Goal: Task Accomplishment & Management: Use online tool/utility

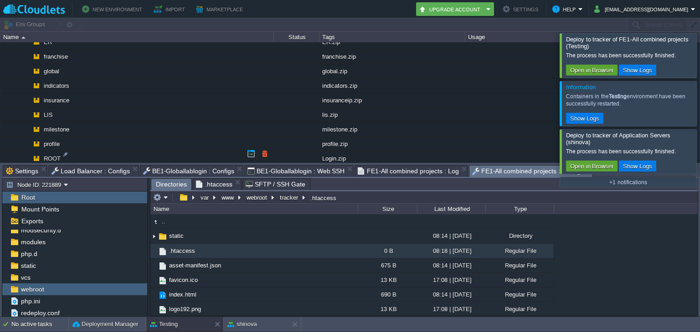
scroll to position [738, 0]
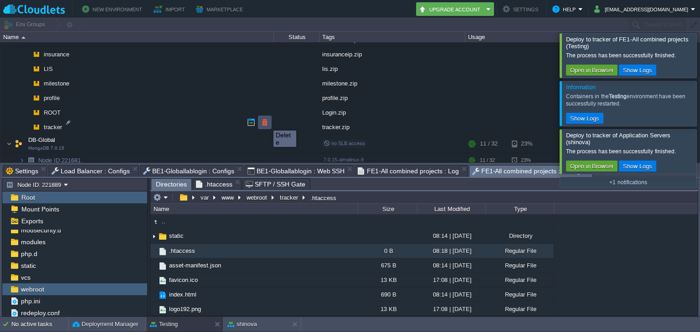
click at [266, 123] on button "button" at bounding box center [265, 122] width 8 height 8
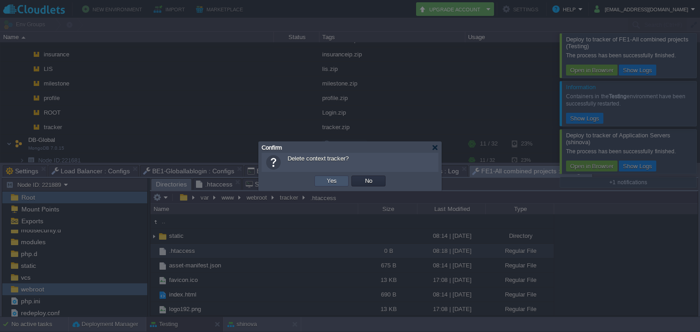
click at [330, 181] on button "Yes" at bounding box center [331, 181] width 15 height 8
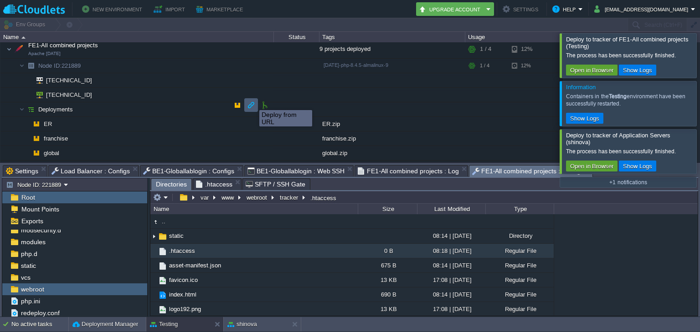
scroll to position [611, 0]
click at [239, 102] on button "button" at bounding box center [237, 104] width 8 height 8
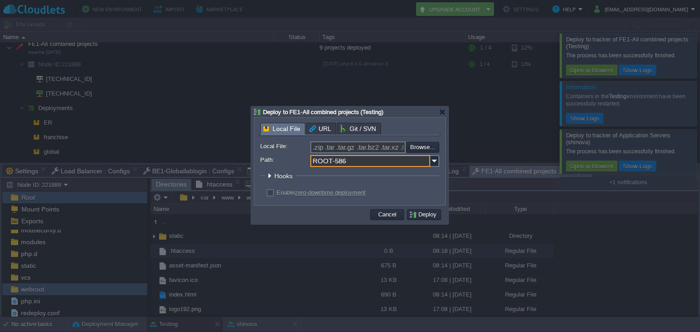
drag, startPoint x: 392, startPoint y: 159, endPoint x: 286, endPoint y: 160, distance: 106.1
click at [286, 160] on div "Path: ROOT-586" at bounding box center [349, 161] width 179 height 12
type input "tracker"
click at [419, 147] on input "file" at bounding box center [381, 147] width 115 height 11
type input "C:\fakepath\tracker.zip"
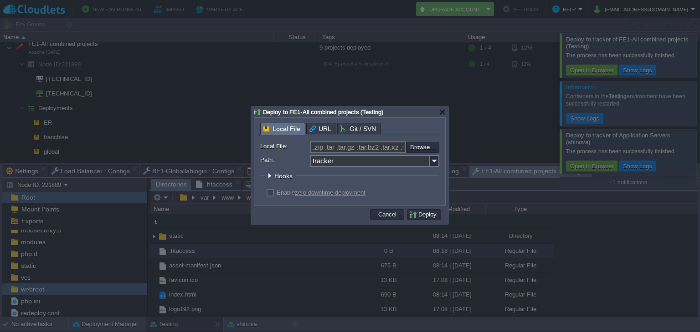
type input "tracker.zip"
click at [424, 219] on button "Deploy" at bounding box center [424, 215] width 31 height 8
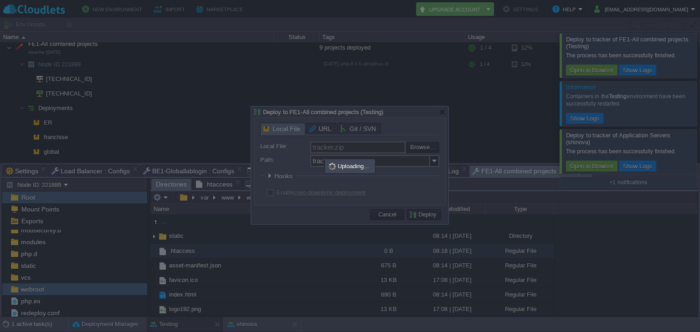
click at [335, 256] on div at bounding box center [350, 166] width 700 height 332
click at [288, 236] on div at bounding box center [350, 166] width 700 height 332
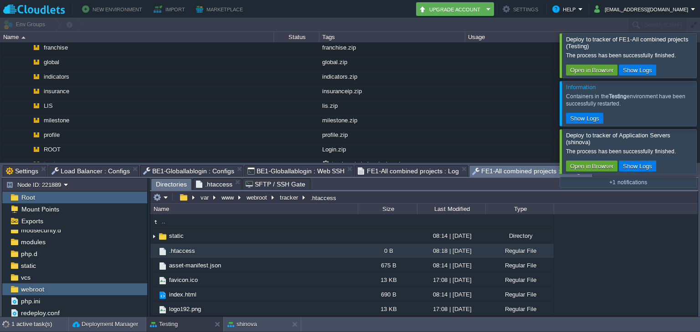
click at [170, 188] on span "Directories" at bounding box center [171, 184] width 31 height 11
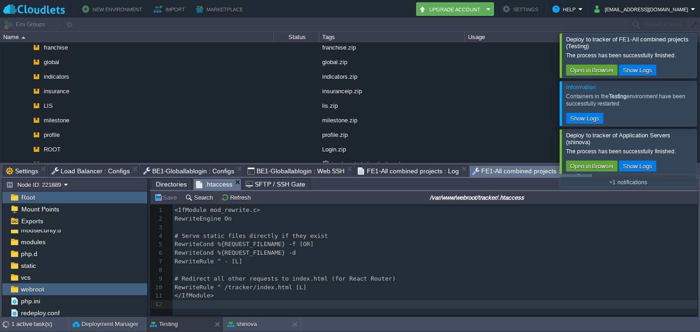
click at [213, 186] on span ".htaccess" at bounding box center [214, 184] width 36 height 11
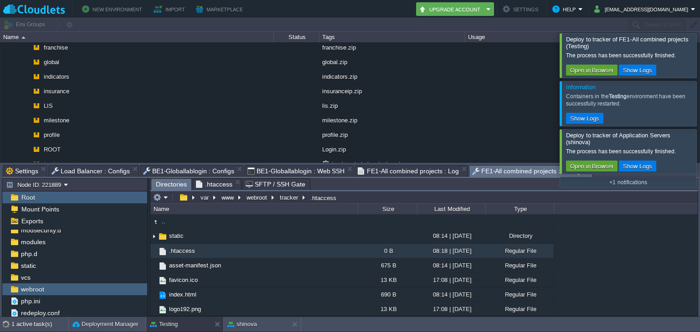
click at [173, 182] on span "Directories" at bounding box center [171, 184] width 31 height 11
click at [281, 199] on button "tracker" at bounding box center [289, 198] width 22 height 8
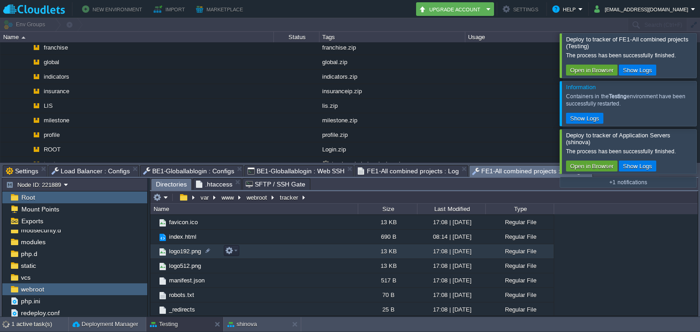
scroll to position [0, 0]
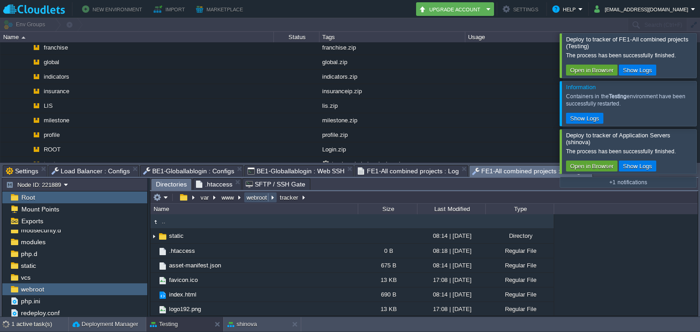
click at [258, 194] on button "webroot" at bounding box center [257, 198] width 24 height 8
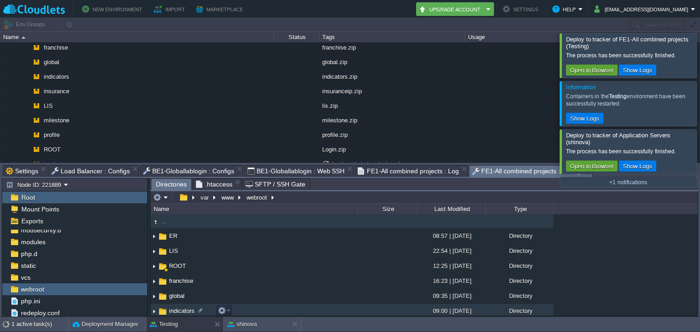
scroll to position [62, 0]
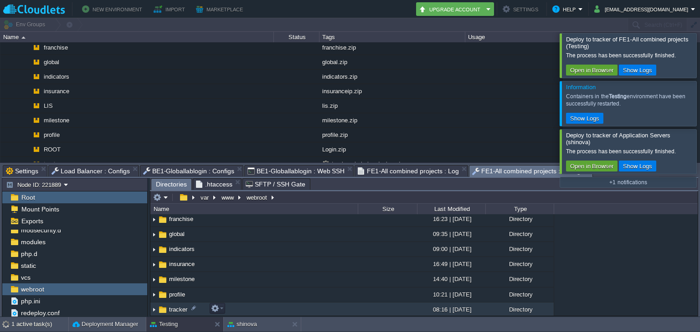
click at [175, 309] on span "tracker" at bounding box center [178, 310] width 21 height 8
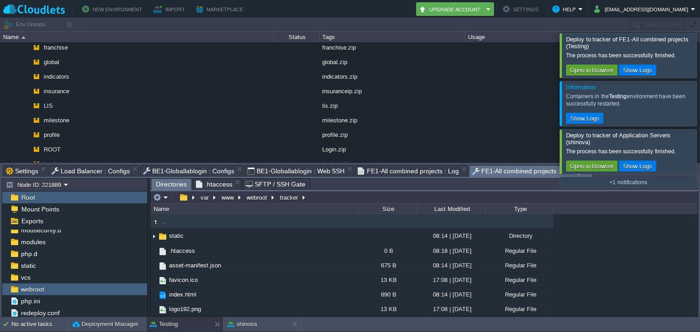
scroll to position [606, 0]
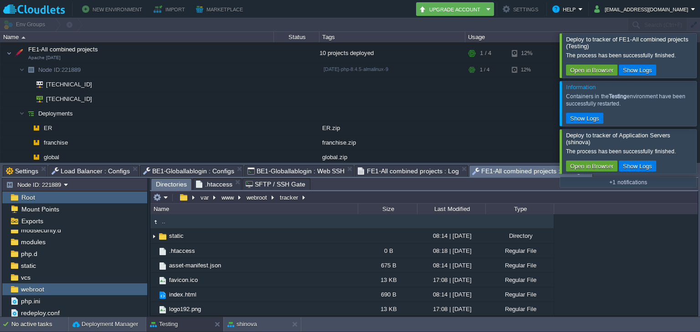
click at [699, 53] on div at bounding box center [711, 55] width 0 height 44
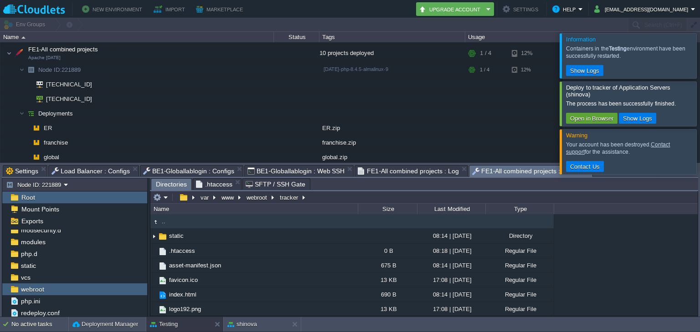
click at [699, 53] on div at bounding box center [711, 55] width 0 height 45
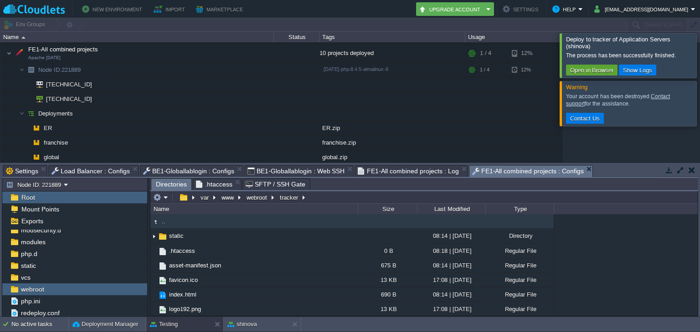
click at [699, 53] on div at bounding box center [711, 55] width 0 height 44
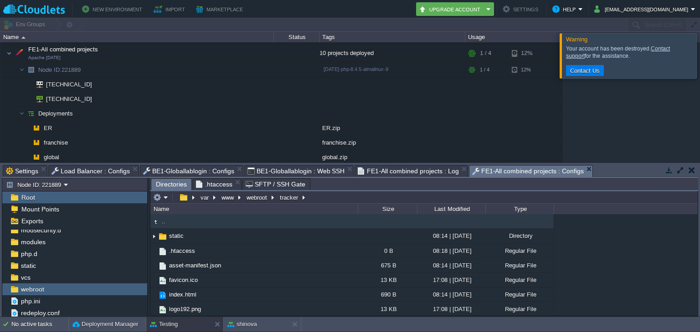
click at [699, 62] on div at bounding box center [711, 55] width 0 height 45
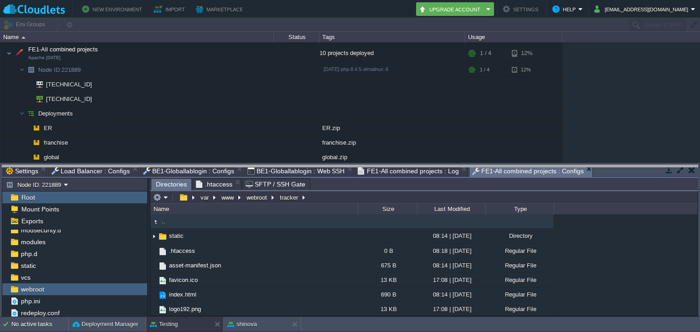
drag, startPoint x: 569, startPoint y: 167, endPoint x: 574, endPoint y: 167, distance: 5.0
click at [574, 167] on body "New Environment Import Marketplace Bonus ₹0.00 Upgrade Account Settings Help [E…" at bounding box center [350, 166] width 700 height 332
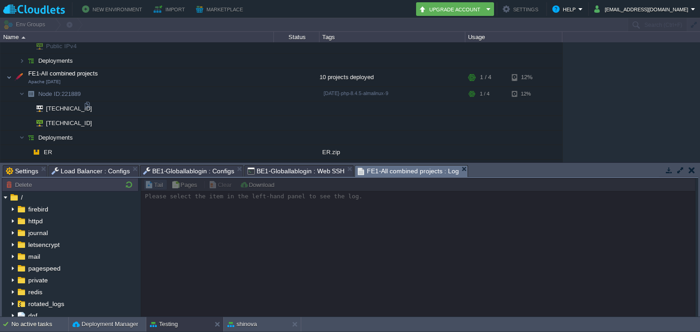
scroll to position [578, 0]
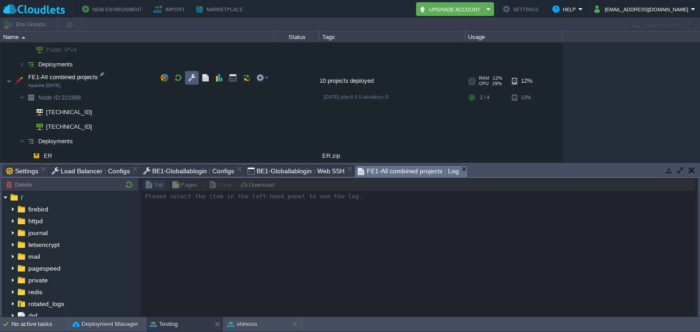
click at [185, 77] on td at bounding box center [192, 78] width 14 height 14
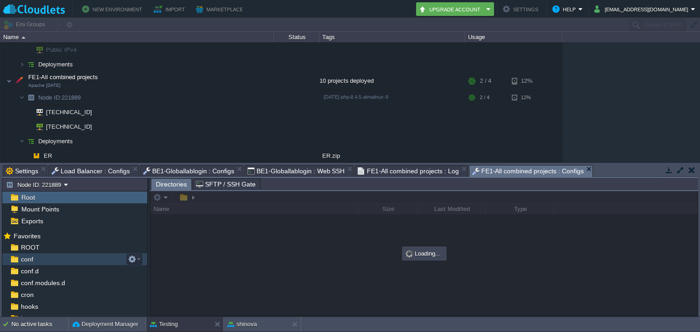
click at [63, 264] on div "conf" at bounding box center [74, 260] width 145 height 12
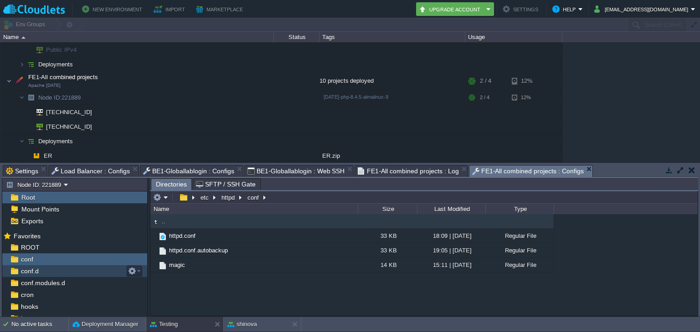
scroll to position [100, 0]
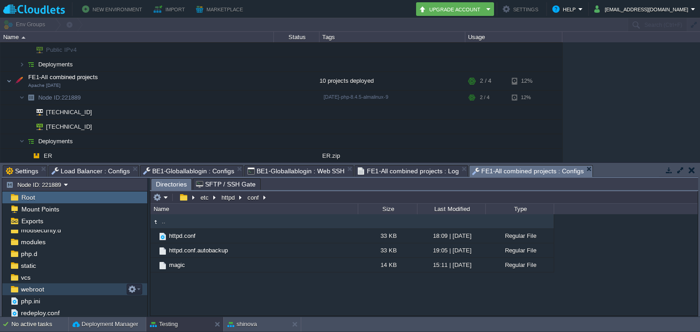
click at [69, 286] on div "webroot" at bounding box center [74, 290] width 145 height 12
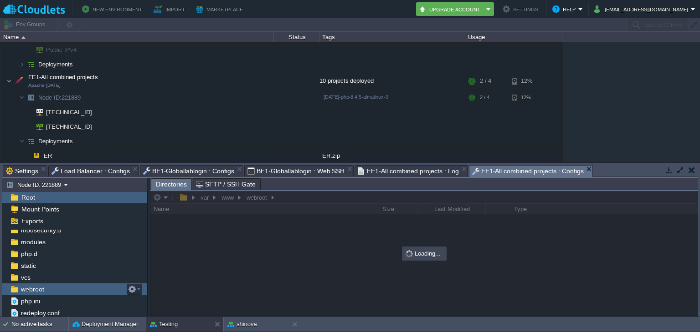
click at [69, 286] on div "webroot" at bounding box center [74, 290] width 145 height 12
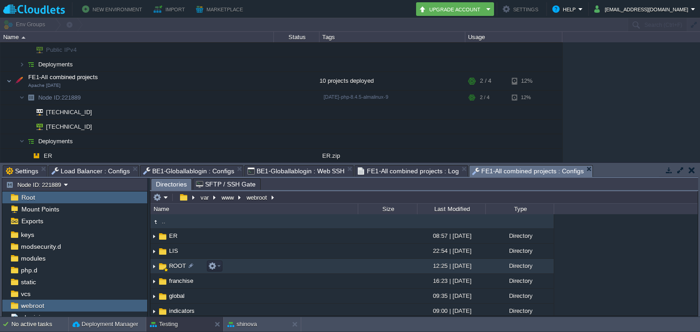
scroll to position [62, 0]
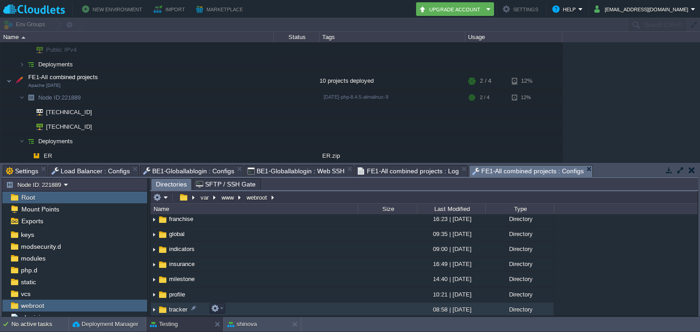
click at [171, 306] on span "tracker" at bounding box center [178, 310] width 21 height 8
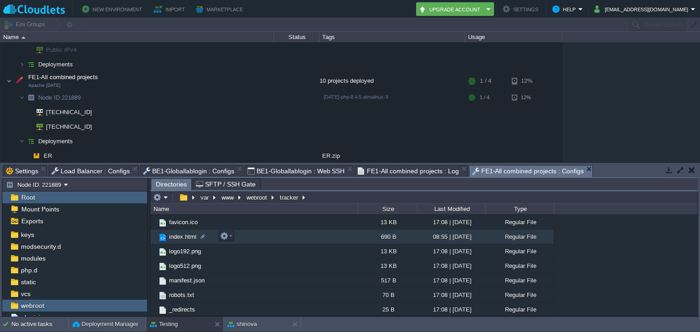
scroll to position [0, 0]
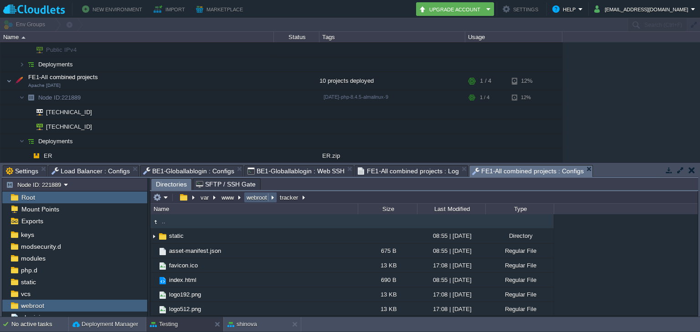
click at [259, 201] on button "webroot" at bounding box center [257, 198] width 24 height 8
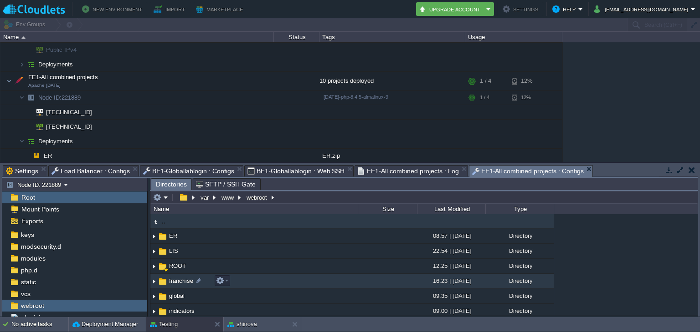
click at [180, 279] on span "franchise" at bounding box center [181, 281] width 27 height 8
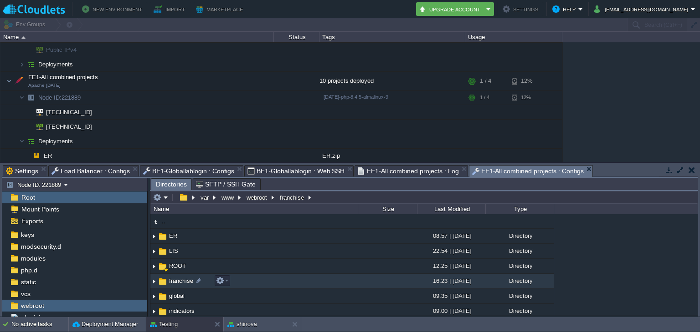
click at [180, 279] on span "franchise" at bounding box center [181, 281] width 27 height 8
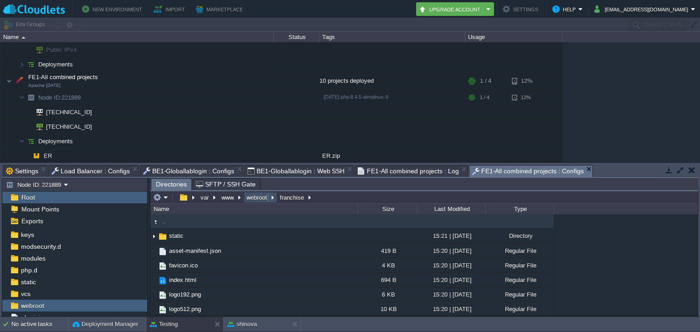
click at [251, 195] on button "webroot" at bounding box center [257, 198] width 24 height 8
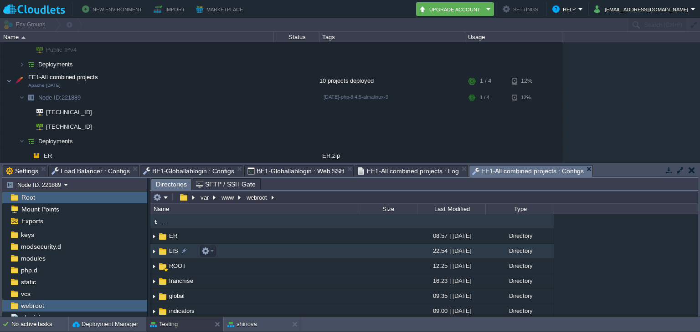
click at [163, 250] on img at bounding box center [163, 252] width 10 height 10
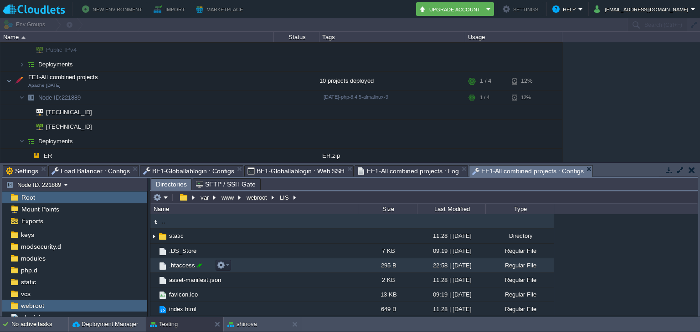
click at [199, 265] on div at bounding box center [199, 265] width 8 height 8
click at [199, 265] on div ".. static 11:28 | [DATE] Directory .DS_Store 7 KB 09:19 | [DATE] Regular File .…" at bounding box center [423, 266] width 547 height 102
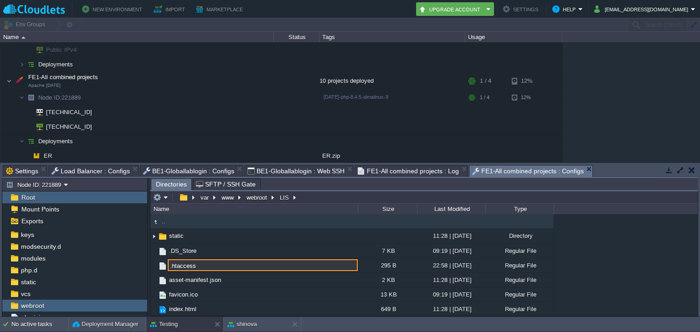
click at [199, 265] on input ".htaccess" at bounding box center [263, 266] width 190 height 12
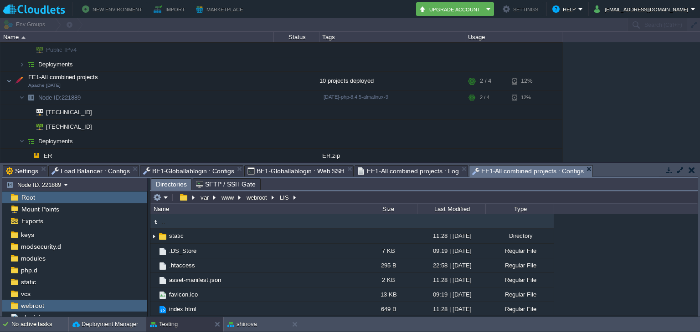
click at [291, 215] on td ".." at bounding box center [253, 222] width 207 height 15
click at [259, 200] on button "webroot" at bounding box center [257, 198] width 24 height 8
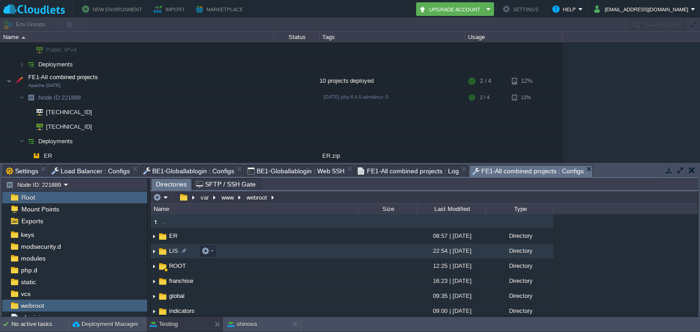
scroll to position [62, 0]
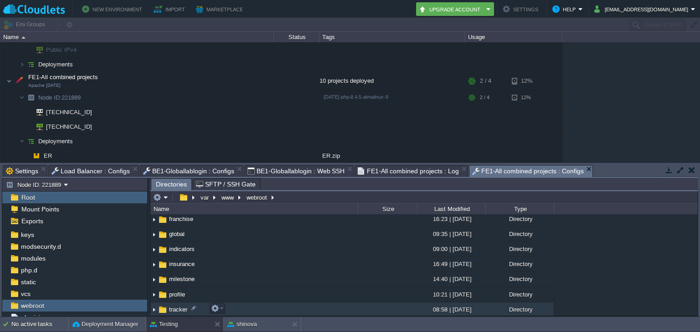
click at [175, 307] on span "tracker" at bounding box center [178, 310] width 21 height 8
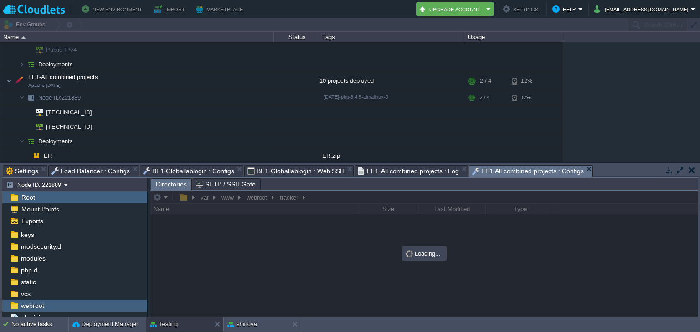
scroll to position [0, 0]
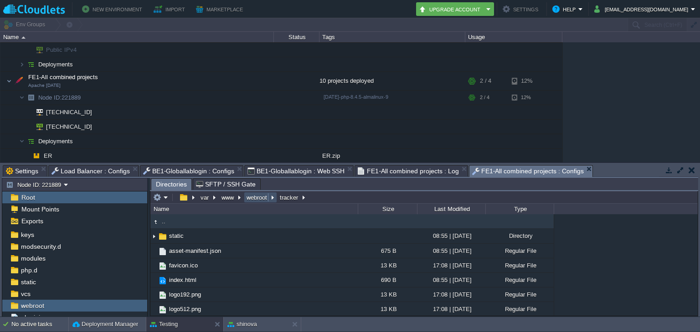
click at [255, 197] on button "webroot" at bounding box center [257, 198] width 24 height 8
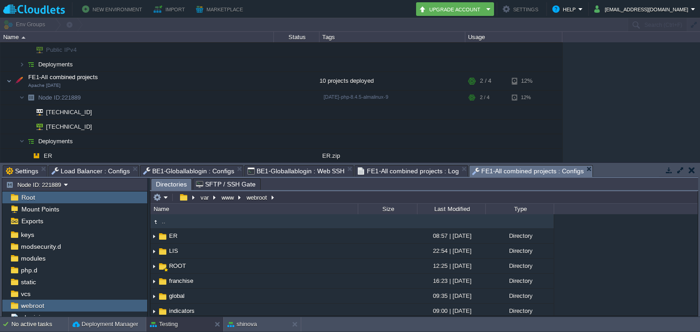
scroll to position [62, 0]
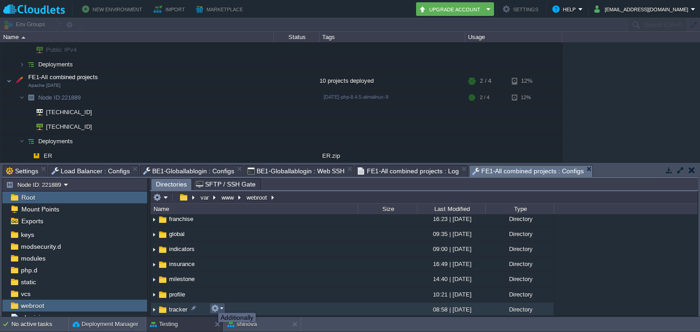
click at [211, 305] on button "button" at bounding box center [215, 309] width 8 height 8
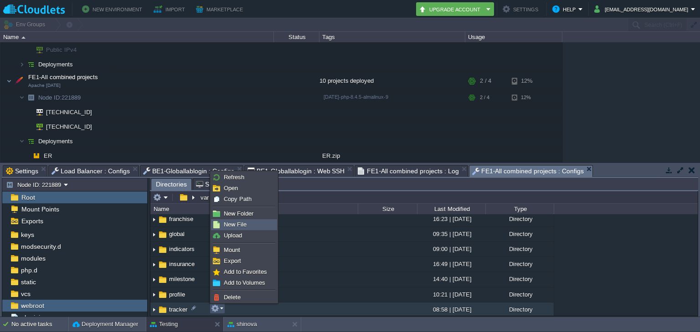
click at [236, 221] on span "New File" at bounding box center [235, 224] width 23 height 7
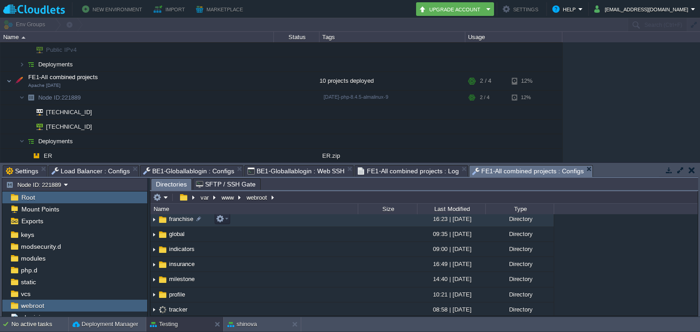
scroll to position [207, 0]
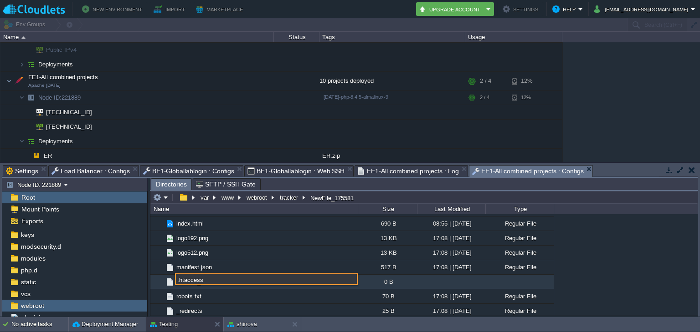
type input ".htaccess"
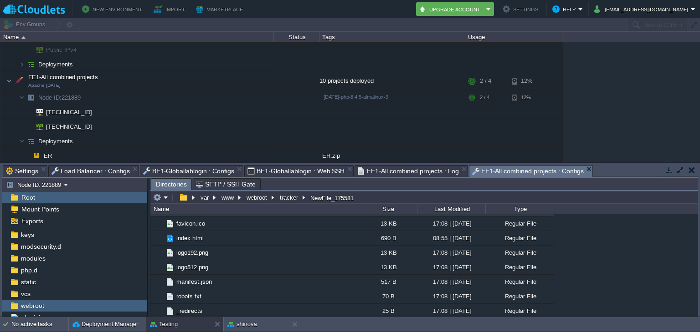
scroll to position [134, 0]
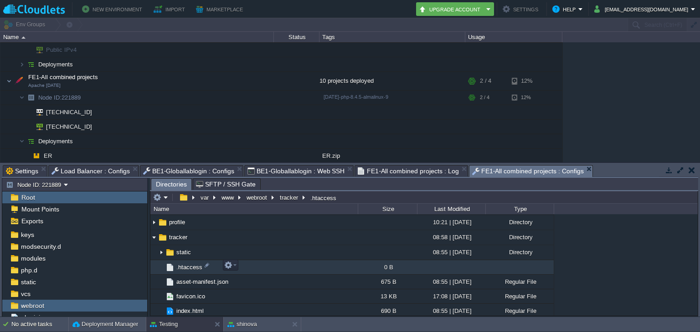
click at [190, 261] on td ".htaccess" at bounding box center [253, 268] width 207 height 15
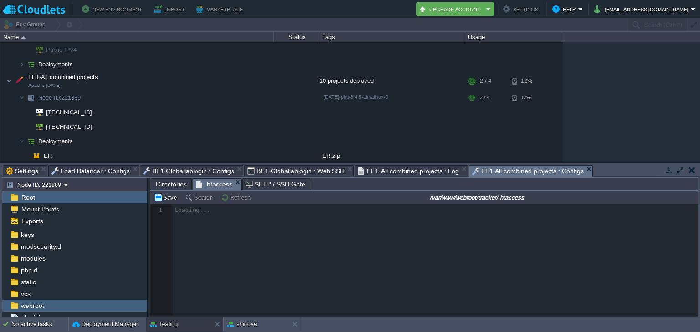
click at [242, 257] on div at bounding box center [423, 260] width 547 height 112
click at [298, 252] on div at bounding box center [423, 260] width 547 height 112
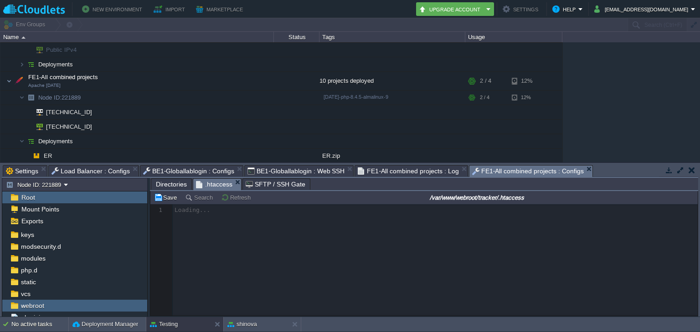
click at [298, 252] on div at bounding box center [423, 260] width 547 height 112
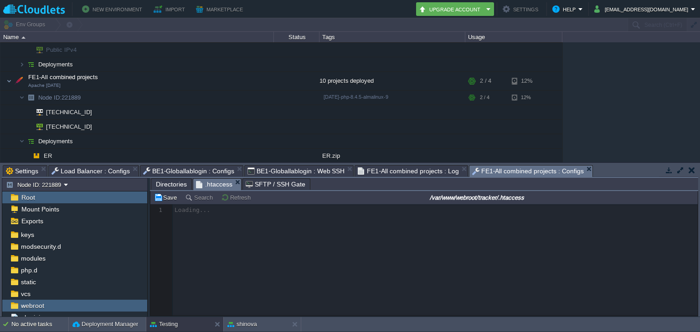
click at [298, 252] on div at bounding box center [423, 260] width 547 height 112
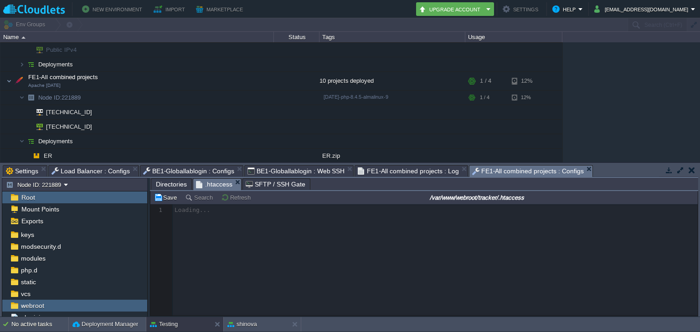
click at [298, 252] on div at bounding box center [423, 260] width 547 height 112
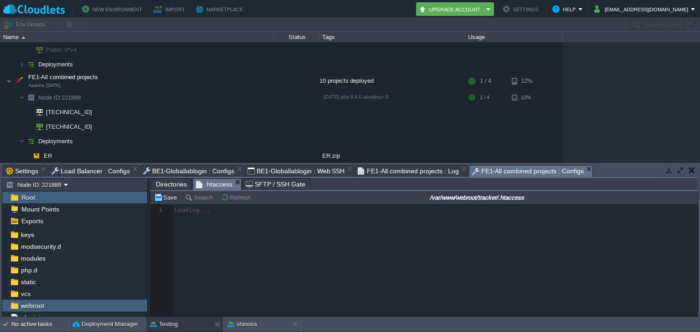
click at [298, 252] on div at bounding box center [423, 260] width 547 height 112
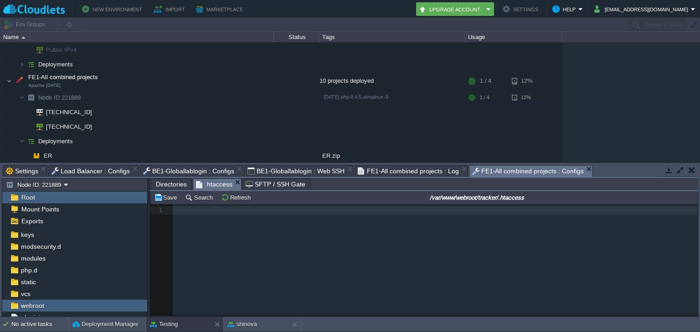
click at [298, 252] on div "1 1 ​" at bounding box center [430, 266] width 561 height 125
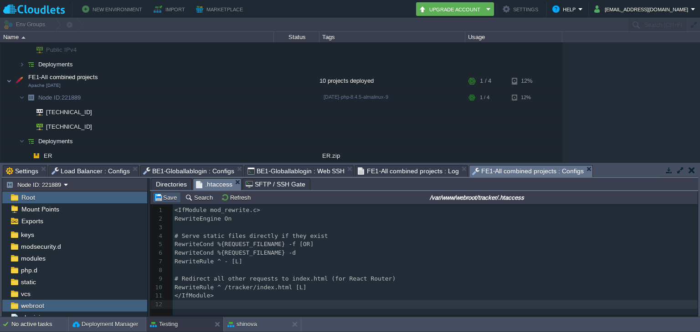
click at [167, 198] on button "Save" at bounding box center [167, 198] width 26 height 8
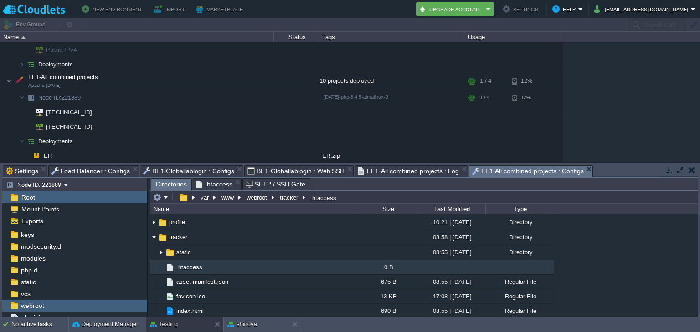
click at [173, 186] on span "Directories" at bounding box center [171, 184] width 31 height 11
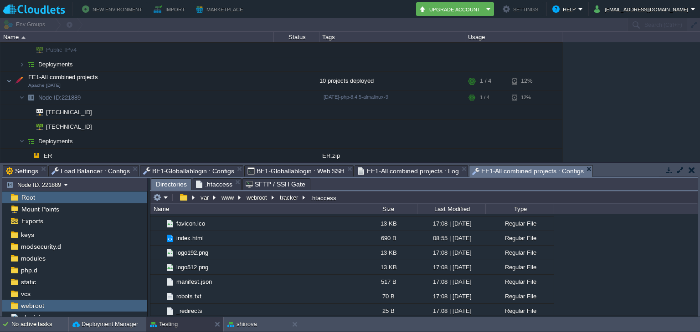
scroll to position [0, 0]
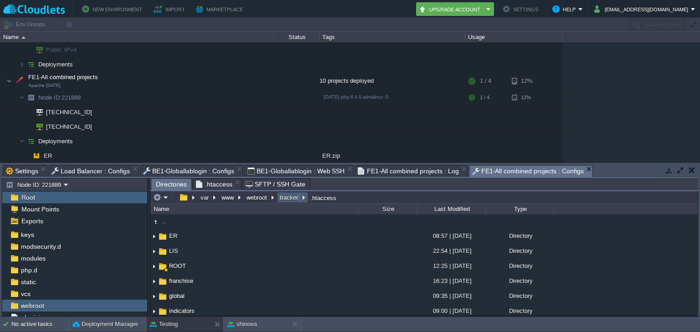
click at [283, 199] on button "tracker" at bounding box center [289, 198] width 22 height 8
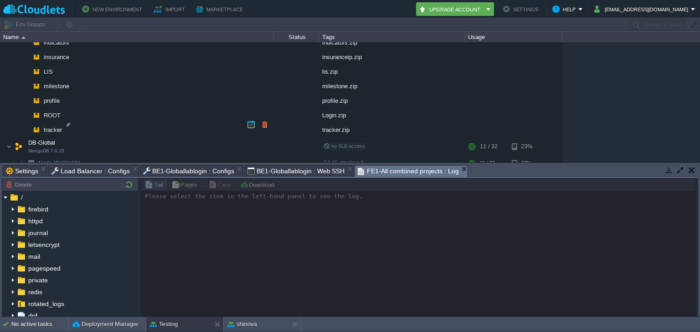
scroll to position [738, 0]
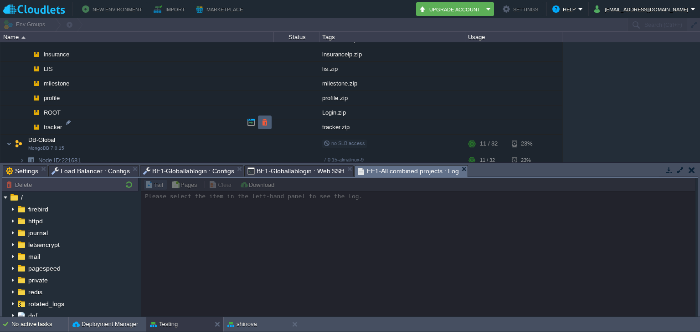
click at [271, 118] on td at bounding box center [265, 123] width 14 height 14
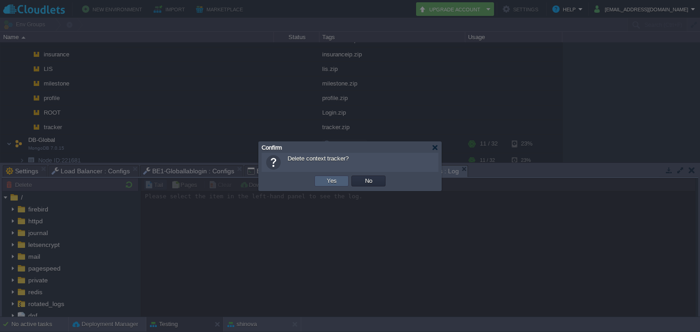
click at [329, 177] on button "Yes" at bounding box center [331, 181] width 15 height 8
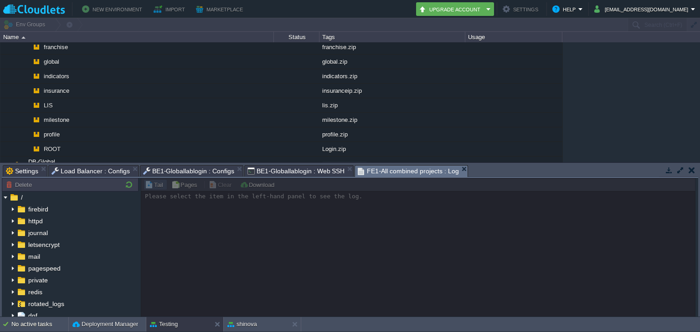
scroll to position [606, 0]
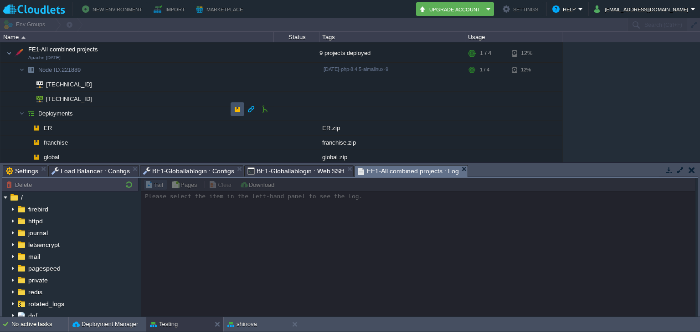
click at [234, 111] on button "button" at bounding box center [237, 109] width 8 height 8
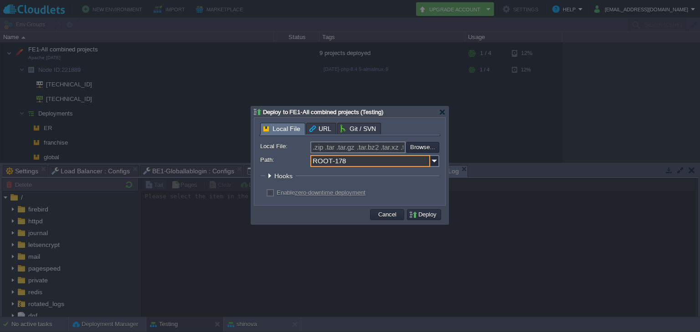
drag, startPoint x: 359, startPoint y: 160, endPoint x: 284, endPoint y: 158, distance: 75.2
click at [284, 158] on div "Path: ROOT-178" at bounding box center [349, 161] width 179 height 12
type input "tracker"
click at [431, 147] on input "file" at bounding box center [381, 147] width 115 height 11
type input "C:\fakepath\tracker.zip"
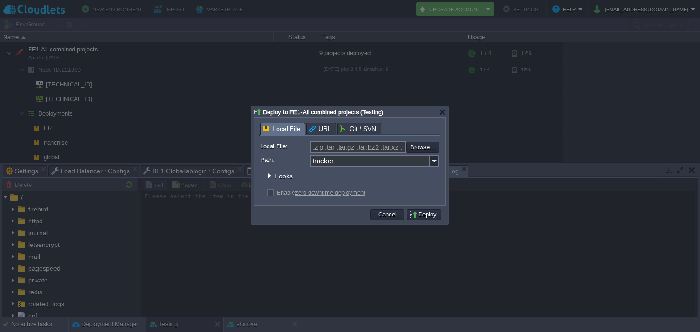
type input "tracker.zip"
click at [415, 211] on button "Deploy" at bounding box center [424, 215] width 31 height 8
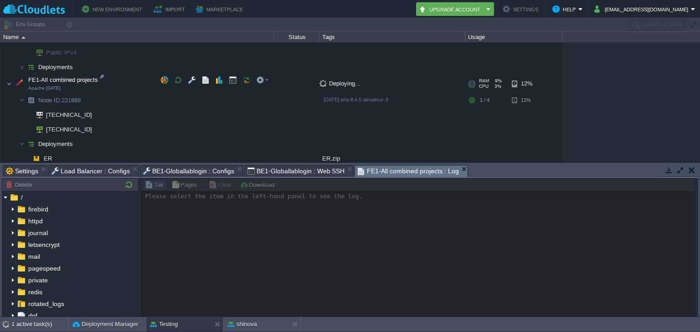
scroll to position [576, 0]
click at [189, 75] on button "button" at bounding box center [192, 79] width 8 height 8
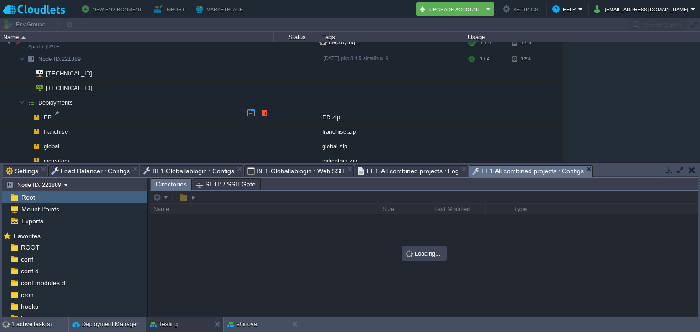
scroll to position [619, 0]
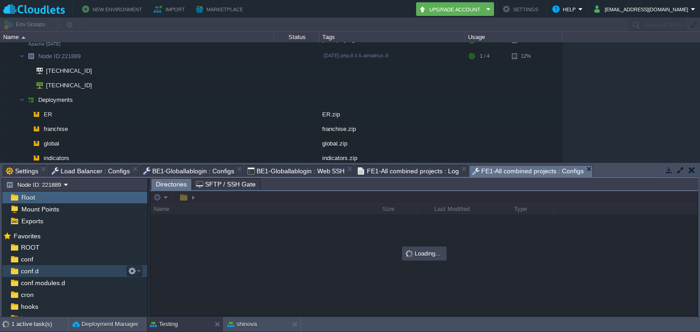
click at [68, 269] on div "conf.d" at bounding box center [74, 272] width 145 height 12
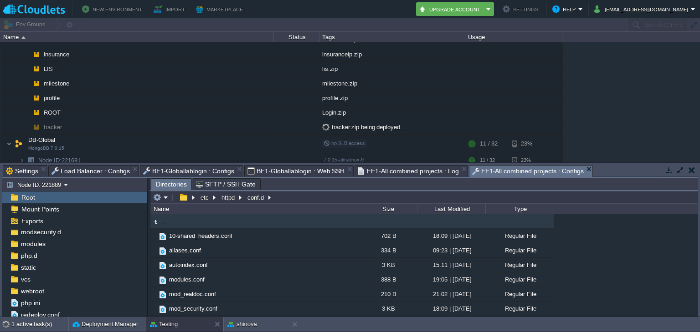
scroll to position [100, 0]
click at [47, 287] on div "webroot" at bounding box center [74, 290] width 145 height 12
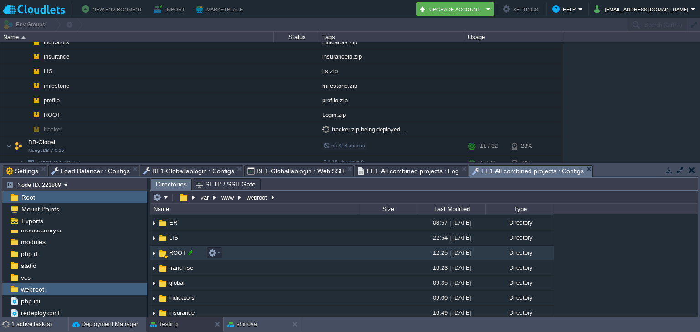
scroll to position [0, 0]
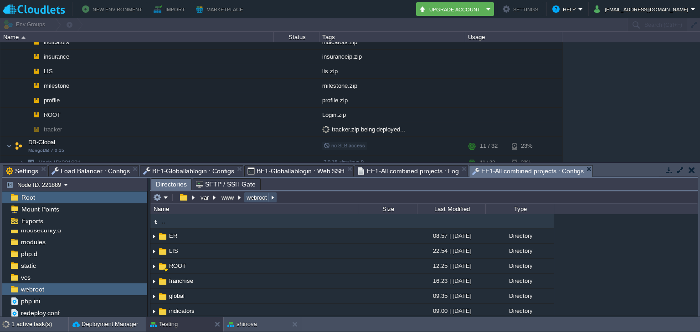
click at [261, 195] on button "webroot" at bounding box center [257, 198] width 24 height 8
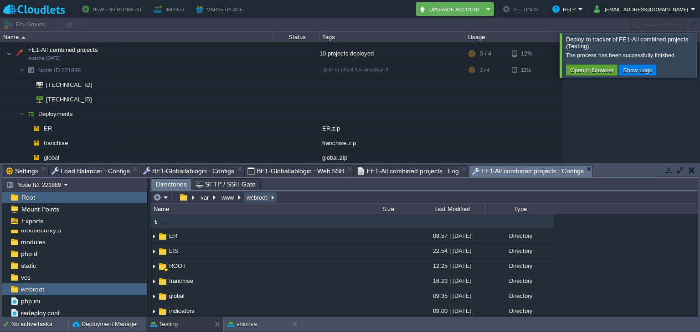
click at [261, 195] on button "webroot" at bounding box center [257, 198] width 24 height 8
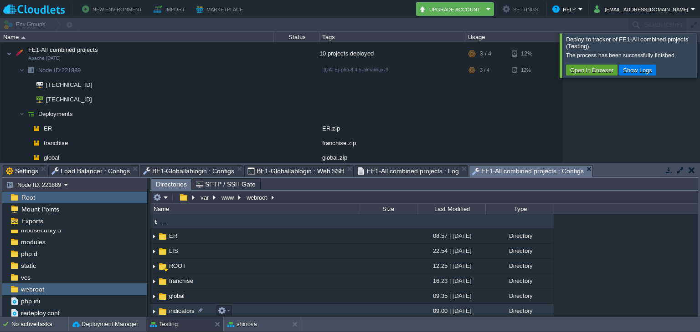
scroll to position [47, 0]
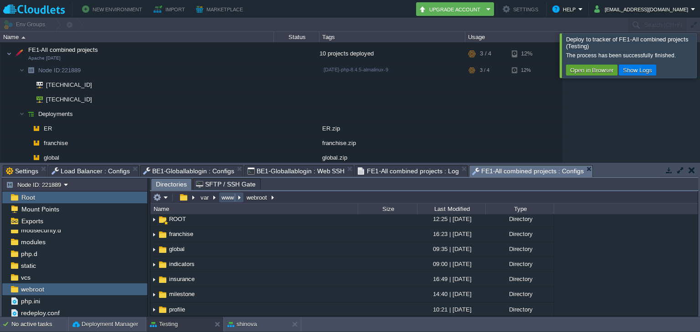
click at [224, 195] on button "www" at bounding box center [228, 198] width 16 height 8
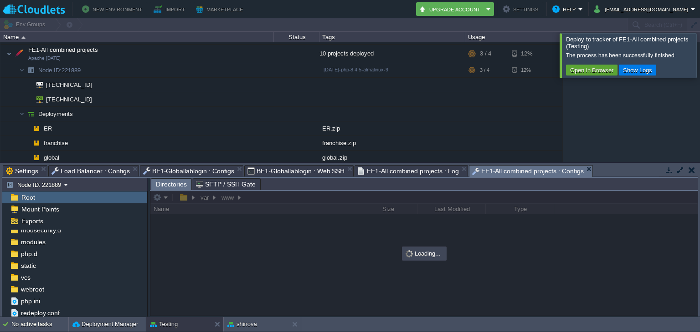
scroll to position [0, 0]
click at [39, 292] on span "webroot" at bounding box center [32, 290] width 26 height 8
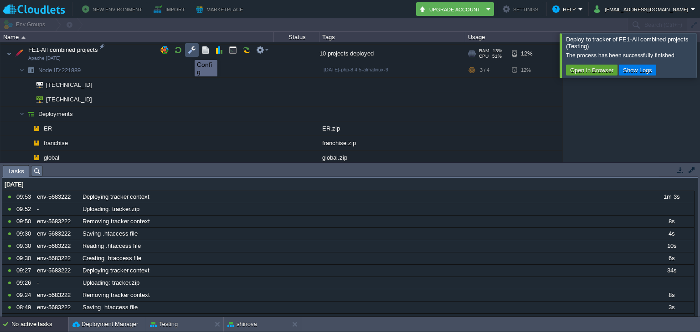
click at [193, 52] on button "button" at bounding box center [192, 50] width 8 height 8
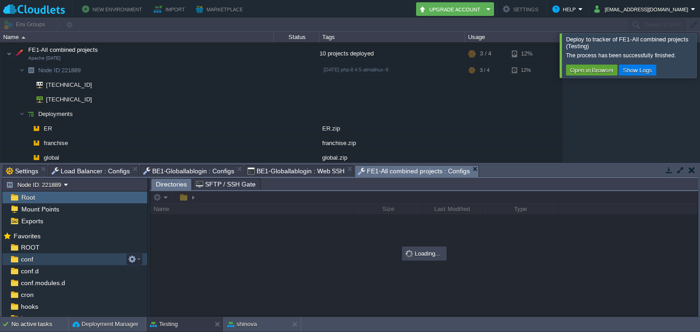
scroll to position [100, 0]
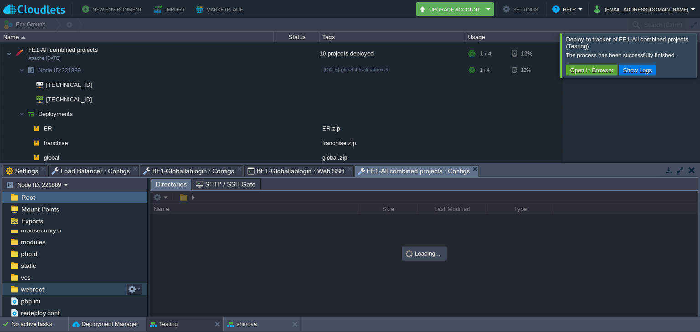
click at [44, 286] on span "webroot" at bounding box center [32, 290] width 26 height 8
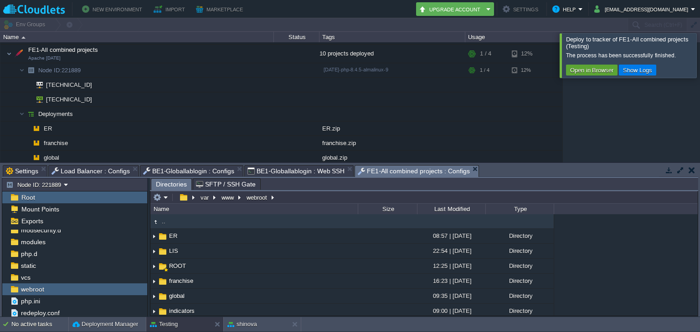
scroll to position [62, 0]
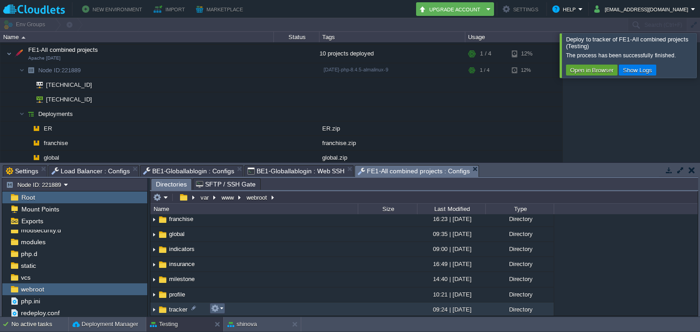
click at [220, 310] on em at bounding box center [217, 309] width 12 height 8
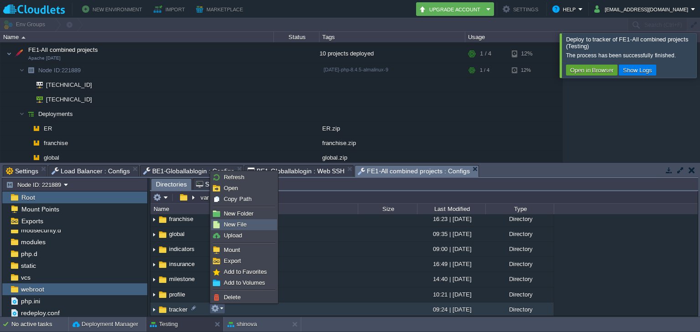
click at [238, 220] on link "New File" at bounding box center [243, 225] width 65 height 10
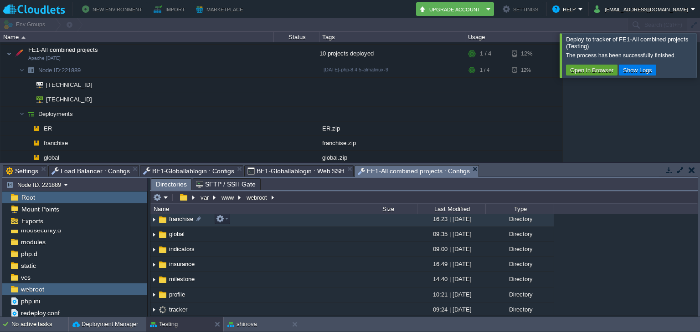
scroll to position [207, 0]
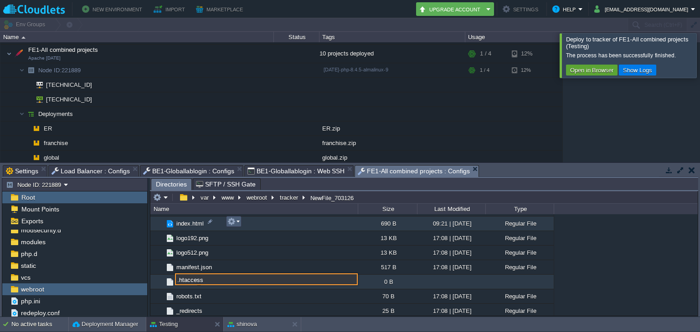
type input ".htaccess"
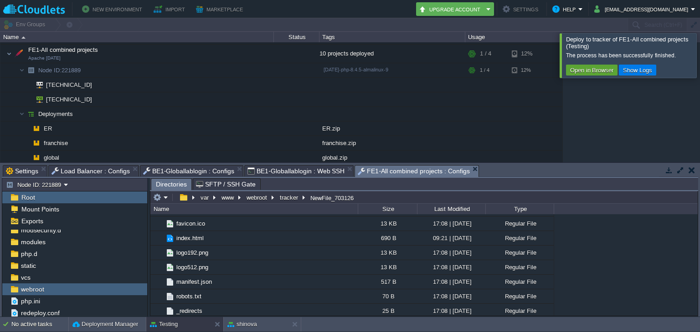
scroll to position [134, 0]
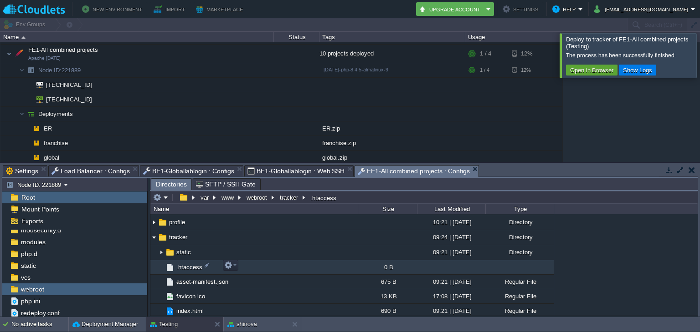
click at [189, 264] on span ".htaccess" at bounding box center [189, 268] width 29 height 8
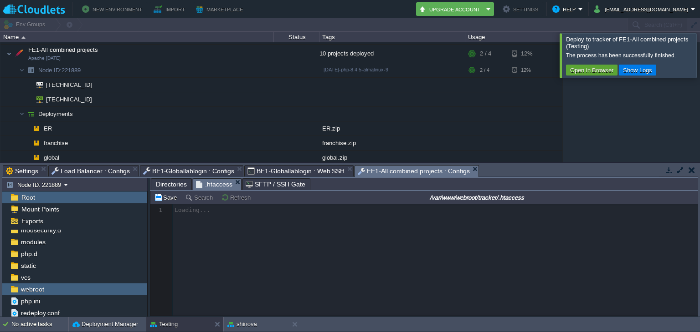
click at [189, 262] on div at bounding box center [423, 260] width 547 height 112
click at [255, 260] on div at bounding box center [423, 260] width 547 height 112
click at [321, 250] on div at bounding box center [423, 260] width 547 height 112
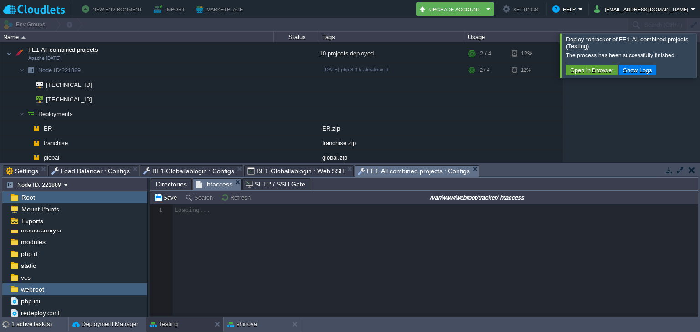
click at [321, 250] on div at bounding box center [423, 260] width 547 height 112
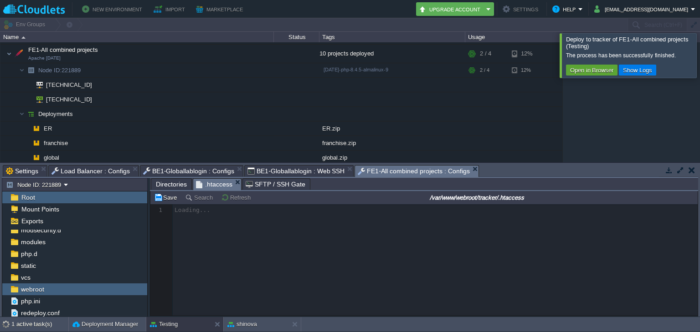
click at [321, 250] on div at bounding box center [423, 260] width 547 height 112
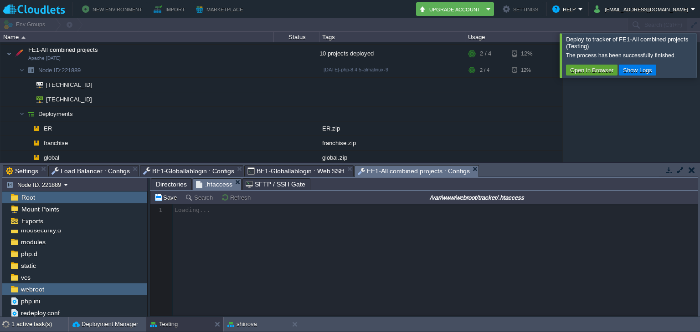
click at [321, 250] on div at bounding box center [423, 260] width 547 height 112
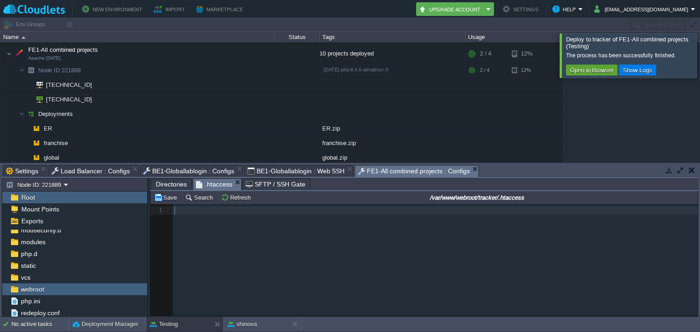
scroll to position [3, 0]
click at [321, 250] on div "1 1 ​" at bounding box center [430, 266] width 561 height 125
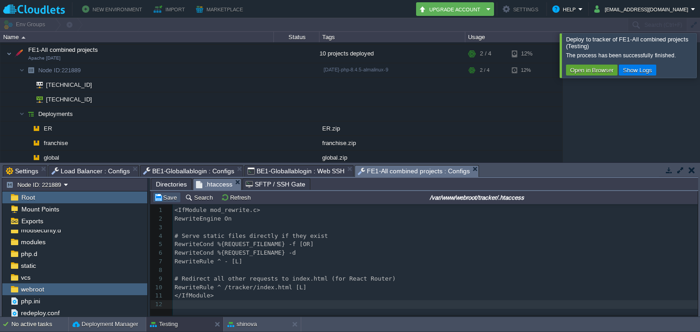
click at [171, 199] on button "Save" at bounding box center [167, 198] width 26 height 8
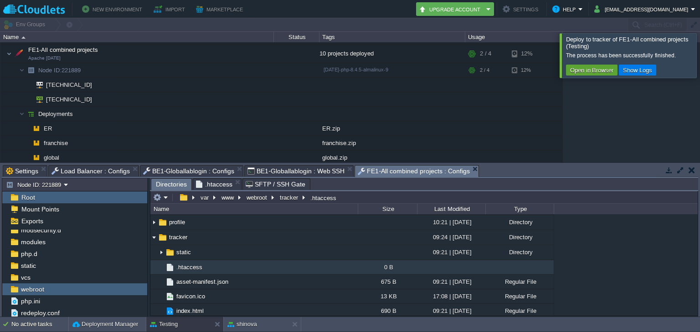
click at [177, 186] on span "Directories" at bounding box center [171, 184] width 31 height 11
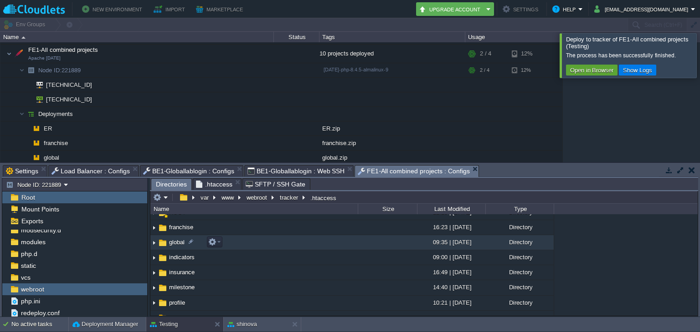
scroll to position [0, 0]
